Goal: Task Accomplishment & Management: Manage account settings

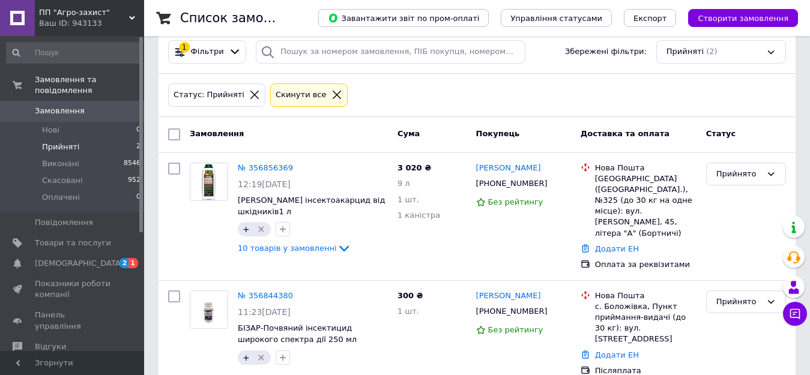
scroll to position [116, 0]
click at [175, 134] on input "checkbox" at bounding box center [174, 134] width 12 height 12
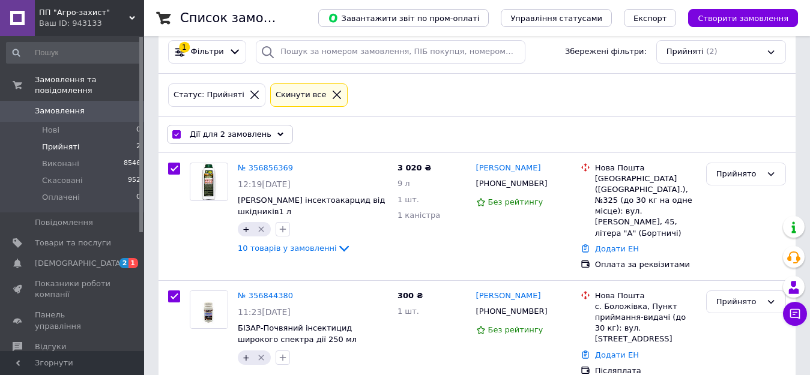
checkbox input "true"
click at [264, 136] on div "Дії для 2 замовлень" at bounding box center [230, 134] width 126 height 19
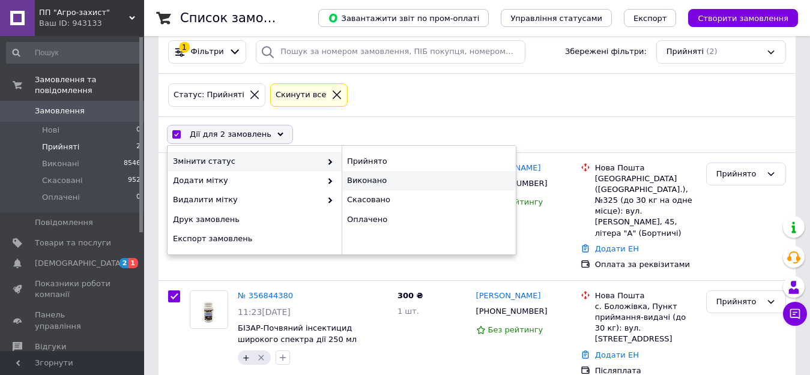
click at [379, 181] on div "Виконано" at bounding box center [428, 180] width 174 height 19
checkbox input "false"
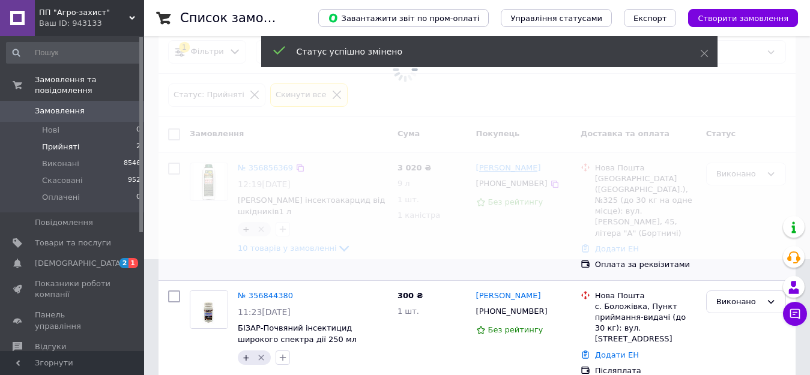
scroll to position [115, 0]
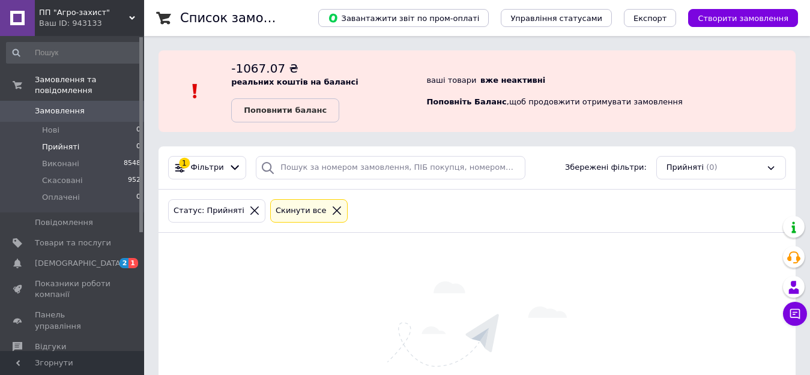
scroll to position [100, 0]
